Goal: Task Accomplishment & Management: Manage account settings

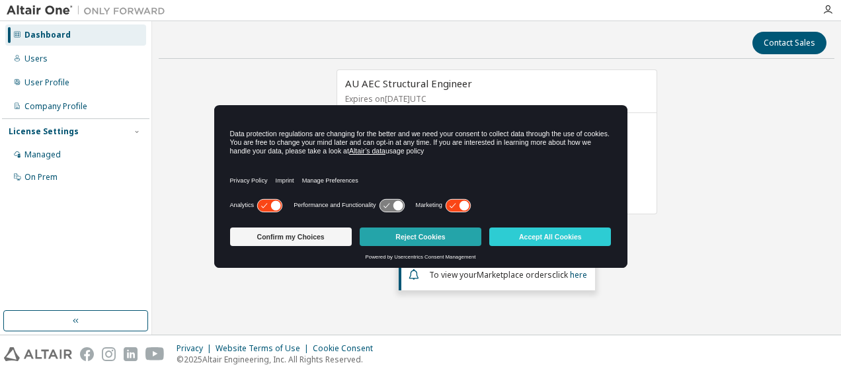
click at [426, 229] on button "Reject Cookies" at bounding box center [421, 236] width 122 height 19
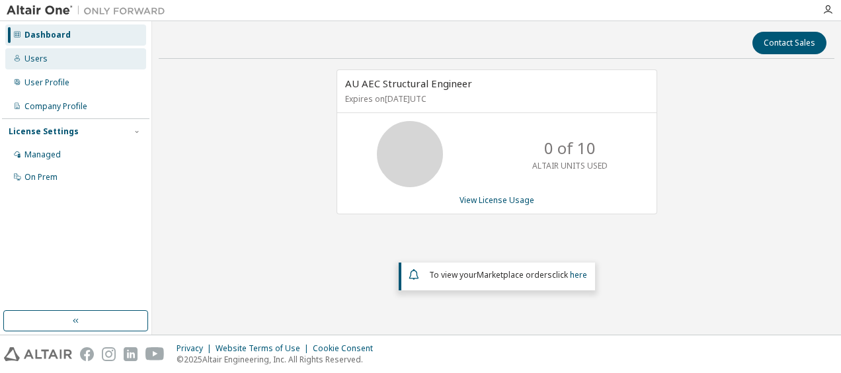
click at [57, 62] on div "Users" at bounding box center [75, 58] width 141 height 21
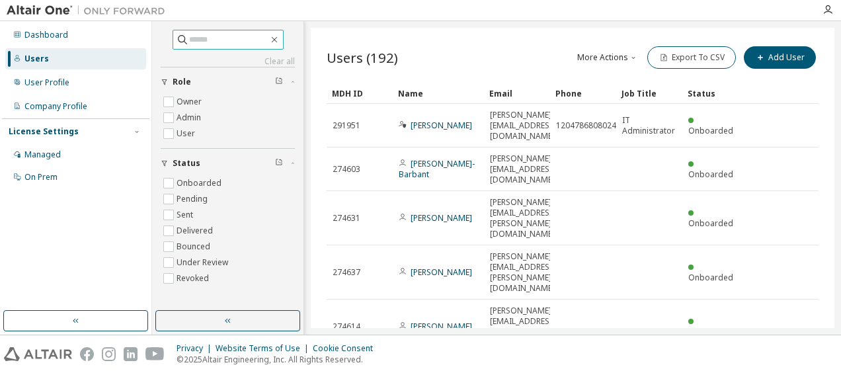
click at [213, 40] on input "text" at bounding box center [228, 39] width 79 height 13
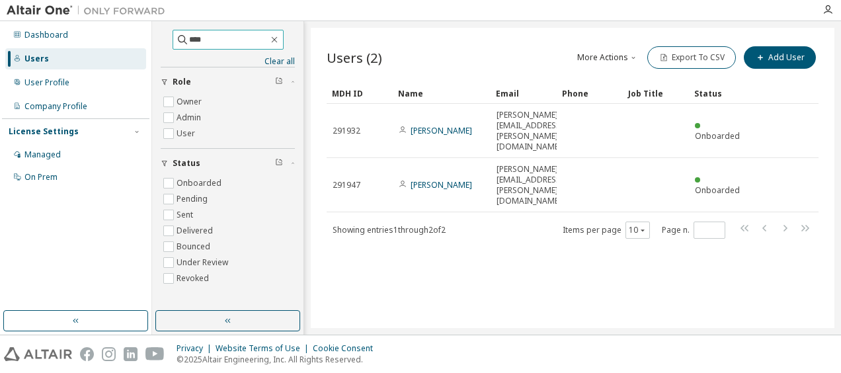
drag, startPoint x: 202, startPoint y: 37, endPoint x: 163, endPoint y: 44, distance: 39.6
click at [173, 44] on span "****" at bounding box center [228, 40] width 111 height 20
type input "***"
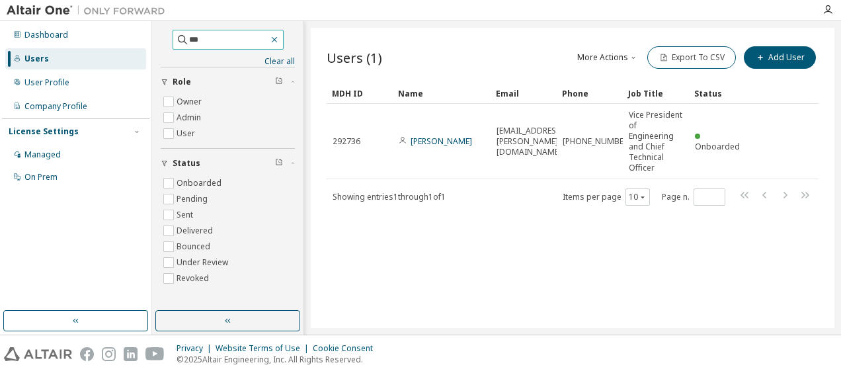
click at [277, 38] on icon "button" at bounding box center [274, 40] width 6 height 6
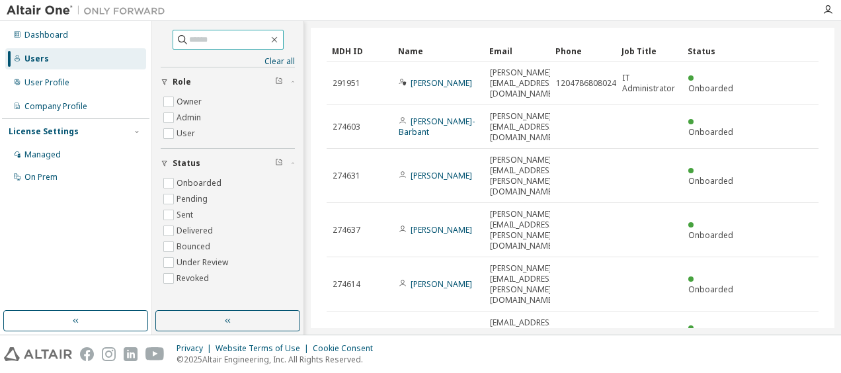
scroll to position [44, 0]
click at [415, 50] on div "Name" at bounding box center [438, 49] width 81 height 21
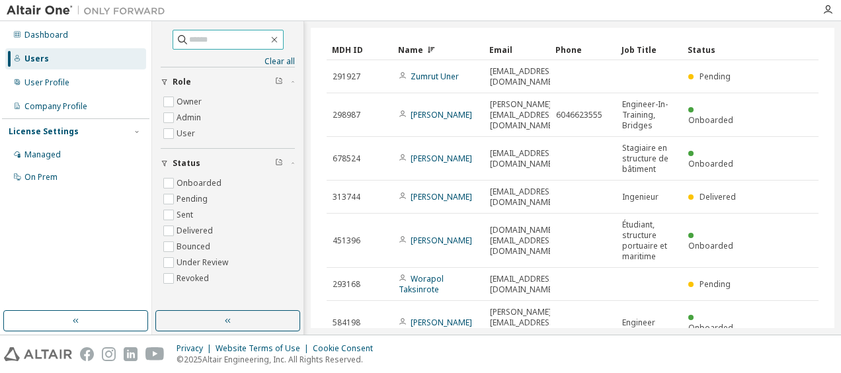
click at [436, 52] on div "Name" at bounding box center [438, 49] width 81 height 21
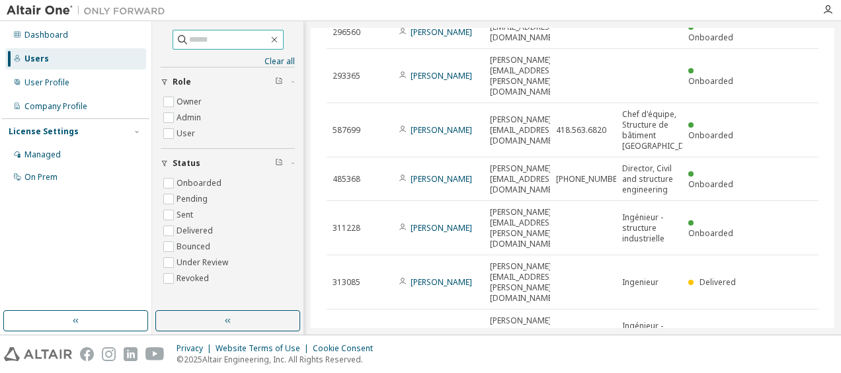
scroll to position [188, 0]
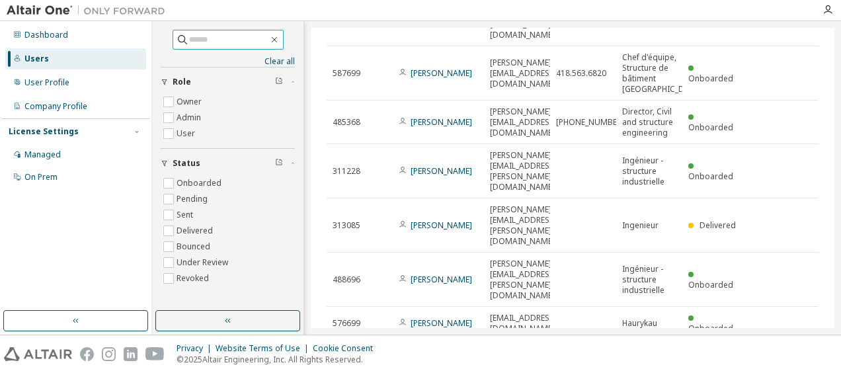
type input "*"
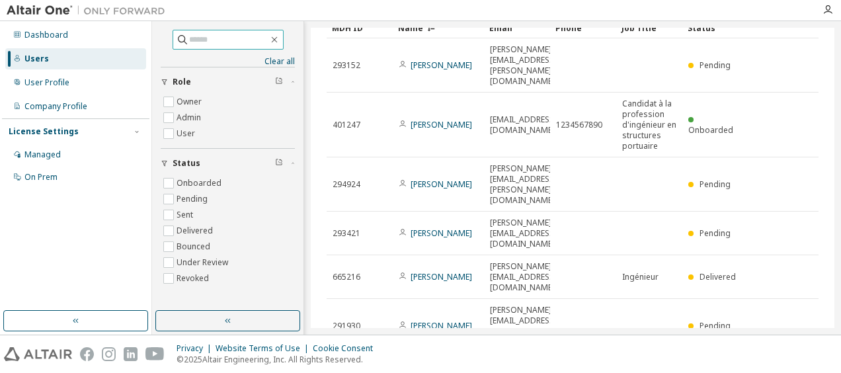
scroll to position [0, 0]
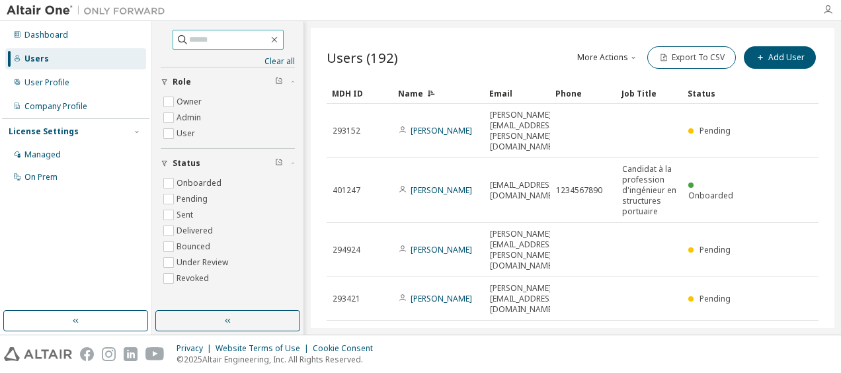
click at [829, 9] on icon "button" at bounding box center [827, 10] width 11 height 11
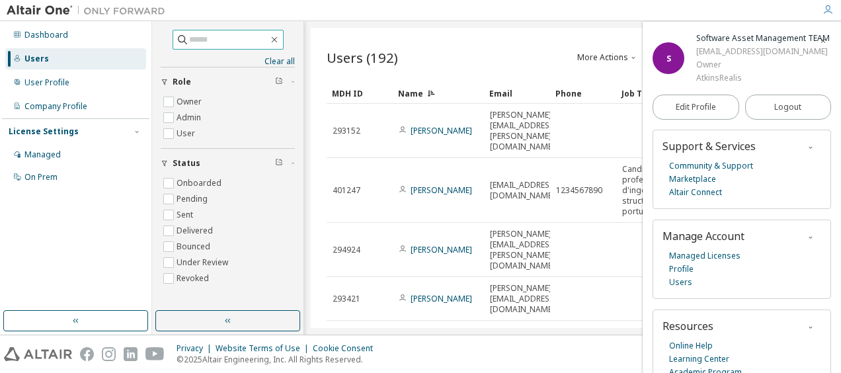
click at [95, 233] on div "Dashboard Users User Profile Company Profile License Settings Managed On Prem" at bounding box center [75, 166] width 147 height 286
click at [823, 9] on icon "button" at bounding box center [827, 10] width 11 height 11
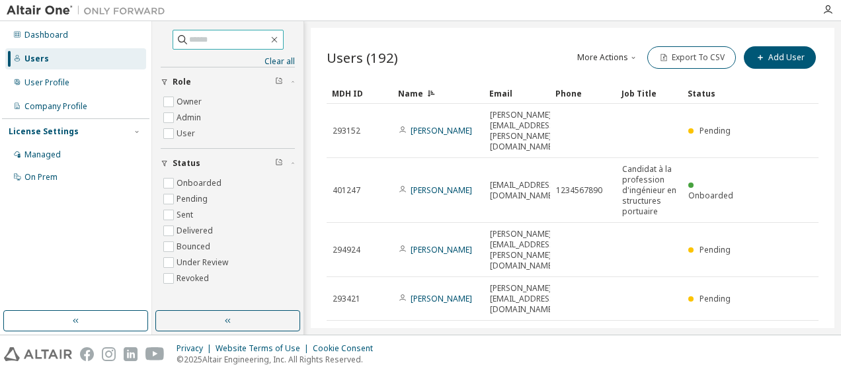
click at [222, 37] on input "text" at bounding box center [228, 39] width 79 height 13
type input "****"
type input "*"
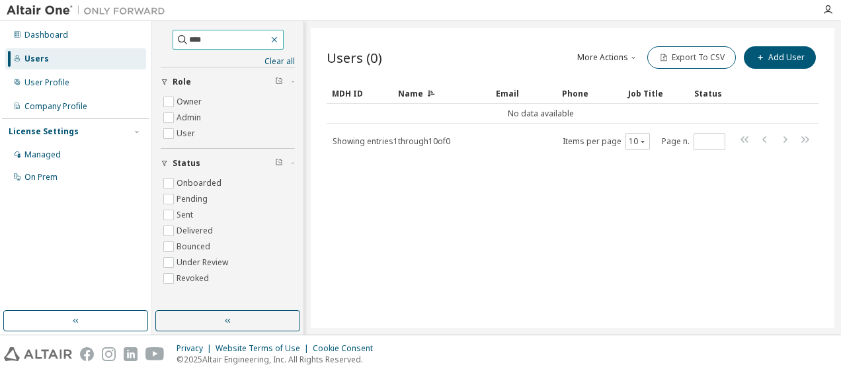
click at [277, 41] on icon "button" at bounding box center [274, 40] width 6 height 6
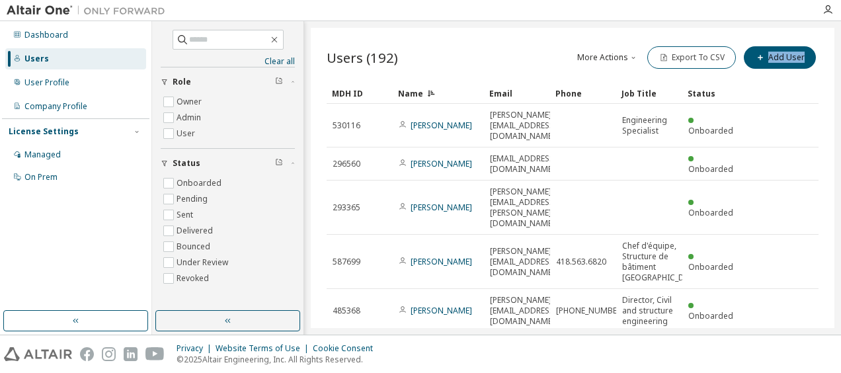
drag, startPoint x: 836, startPoint y: 114, endPoint x: 840, endPoint y: 57, distance: 57.0
click at [840, 57] on div "Clear all Status Onboarded Pending Sent Delivered Bounced Under Review Revoked …" at bounding box center [496, 177] width 689 height 313
click at [518, 21] on div "Clear all Status Onboarded Pending Sent Delivered Bounced Under Review Revoked …" at bounding box center [496, 177] width 689 height 313
